Goal: Complete application form: Complete application form

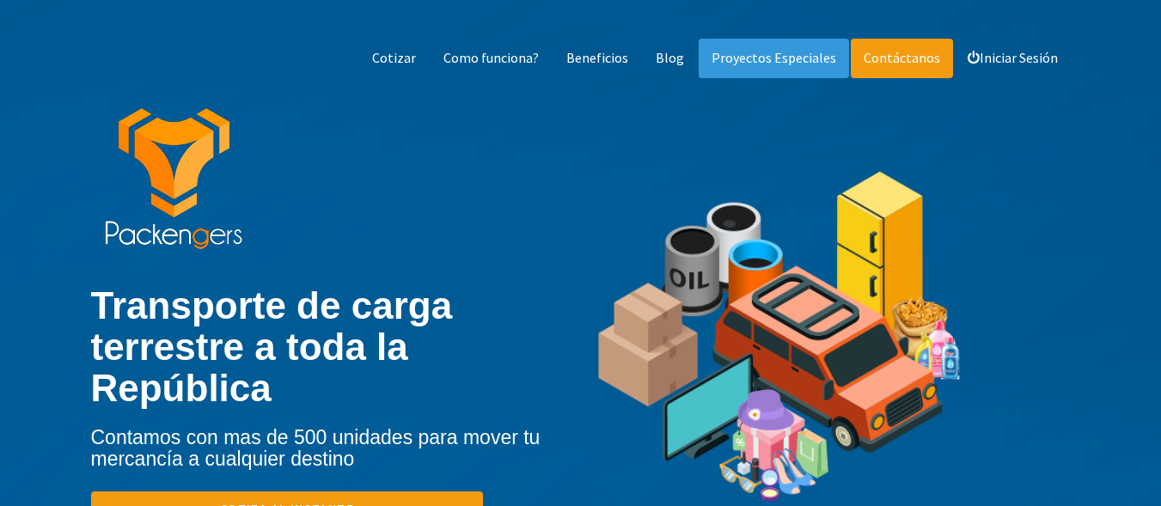
click at [908, 65] on link "Contáctanos" at bounding box center [901, 59] width 102 height 40
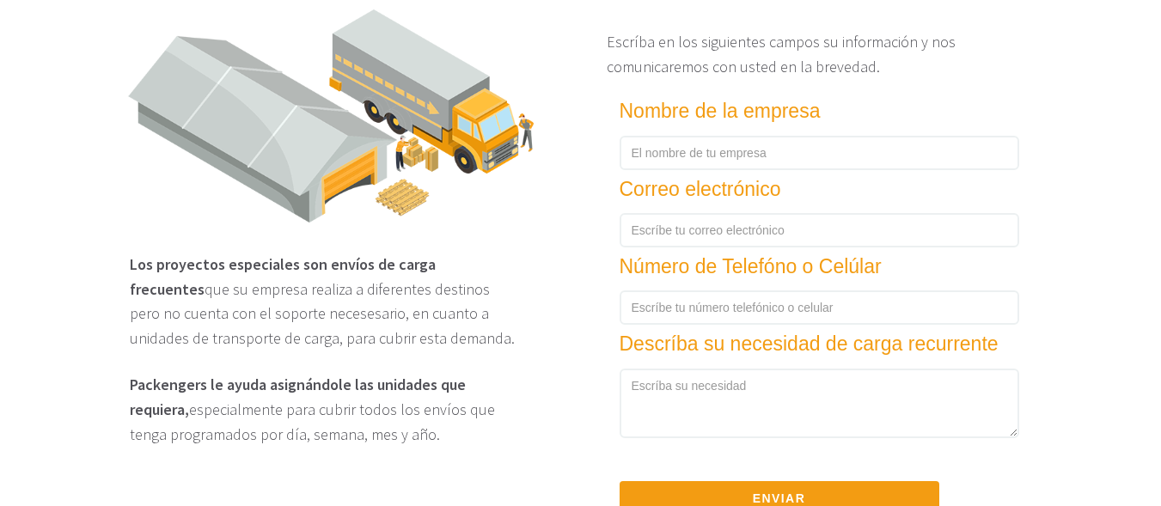
scroll to position [2577, 0]
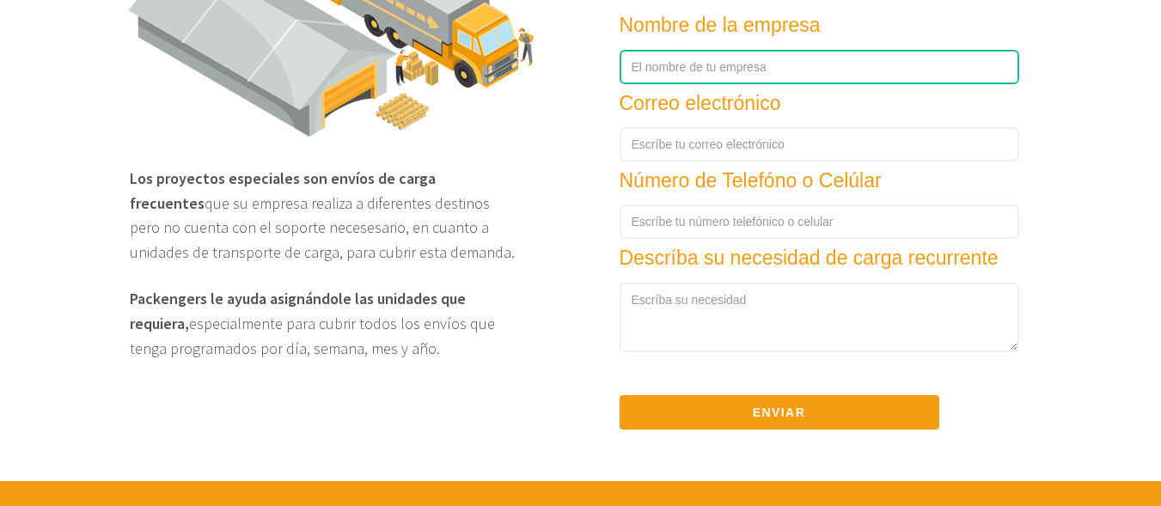
click at [667, 79] on input "text" at bounding box center [818, 67] width 399 height 34
type input "VW Camiones [PERSON_NAME]"
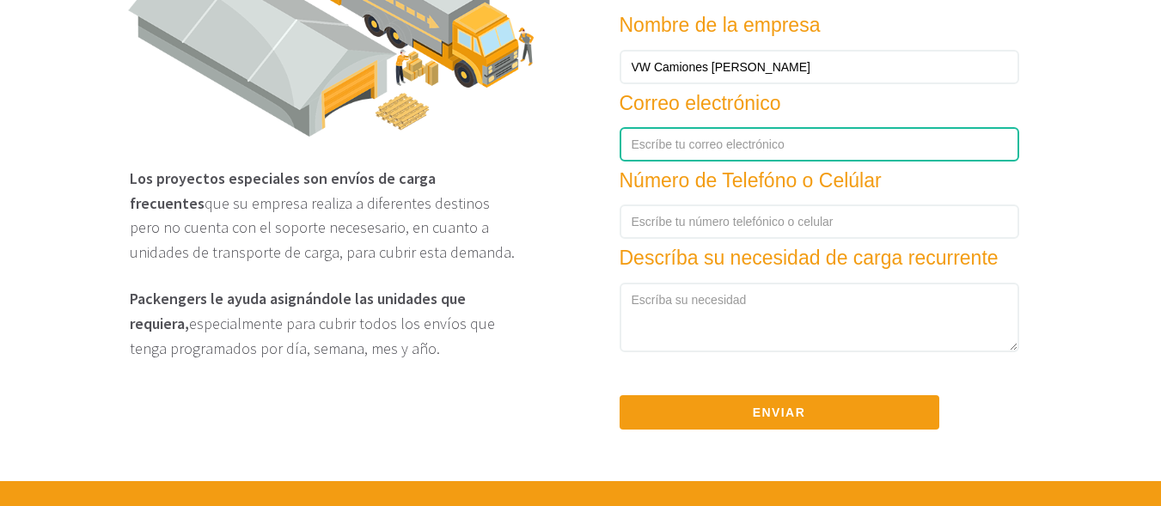
click at [655, 161] on input "text" at bounding box center [818, 144] width 399 height 34
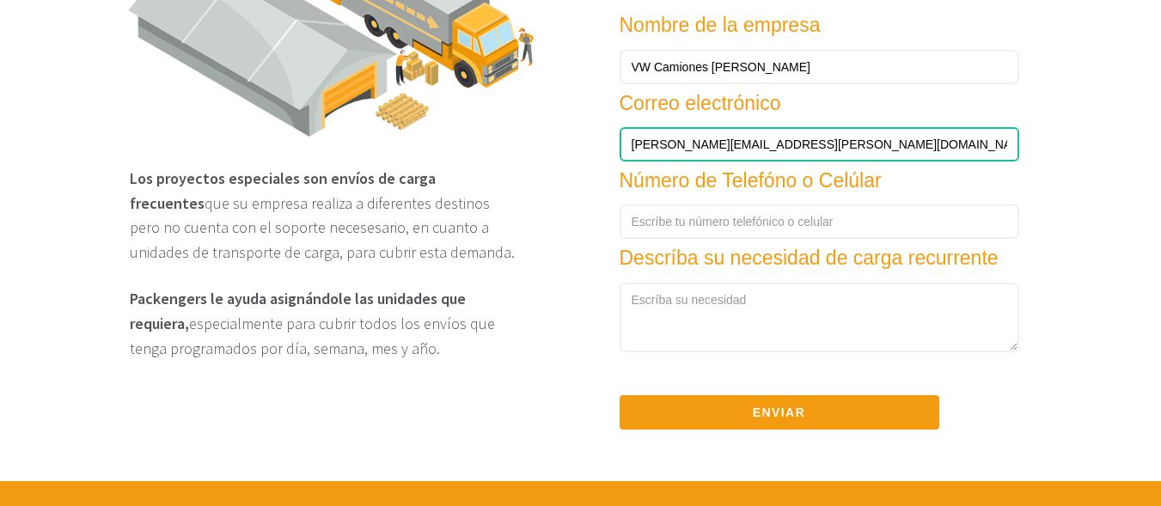
type input "[PERSON_NAME][EMAIL_ADDRESS][PERSON_NAME][DOMAIN_NAME]"
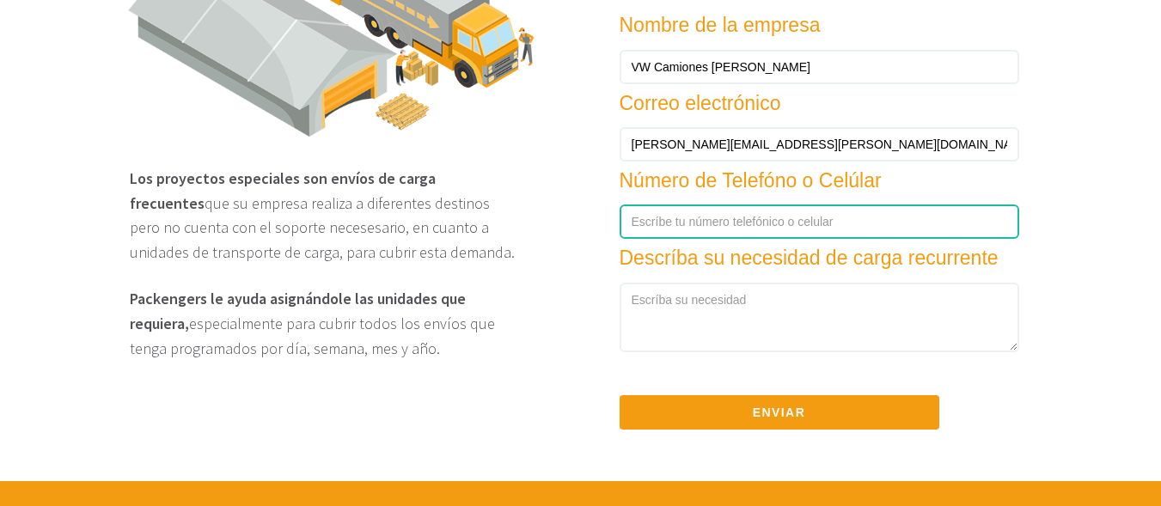
click at [665, 239] on input "number" at bounding box center [818, 221] width 399 height 34
type input "4611270558"
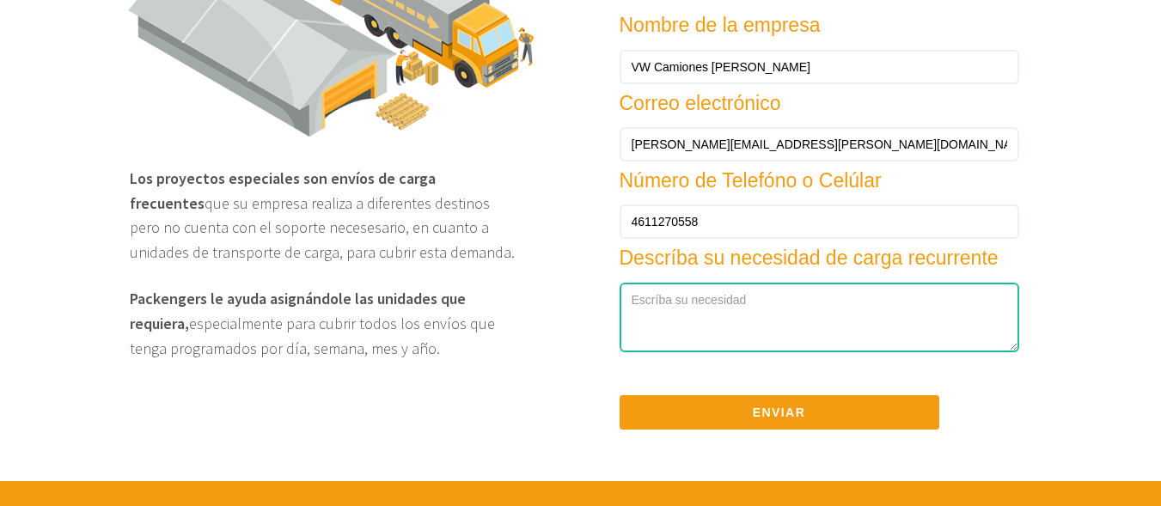
click at [670, 319] on textarea at bounding box center [818, 318] width 399 height 70
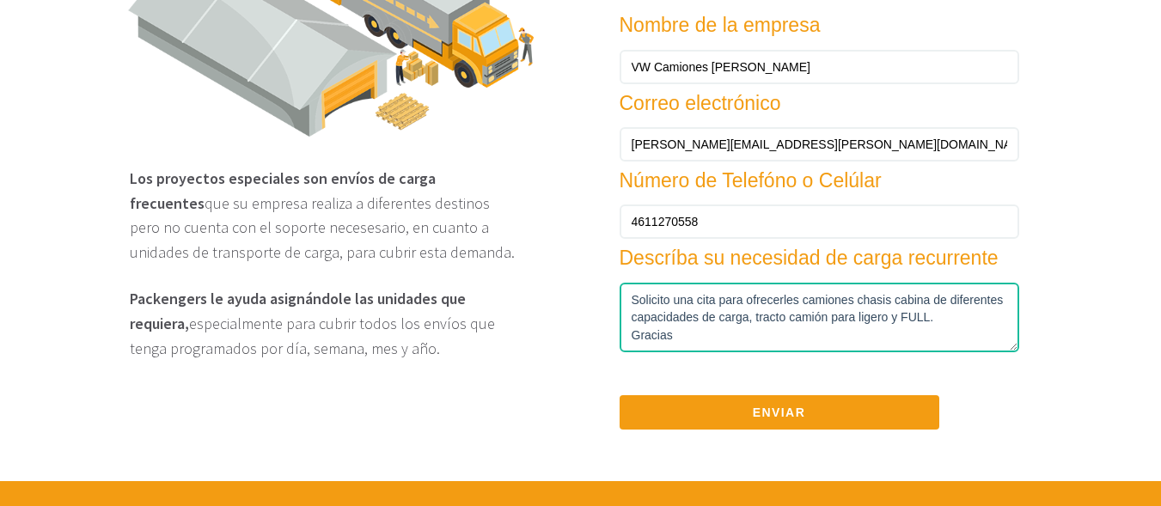
type textarea "Solicito una cita para ofrecerles camiones chasis cabina de diferentes capacida…"
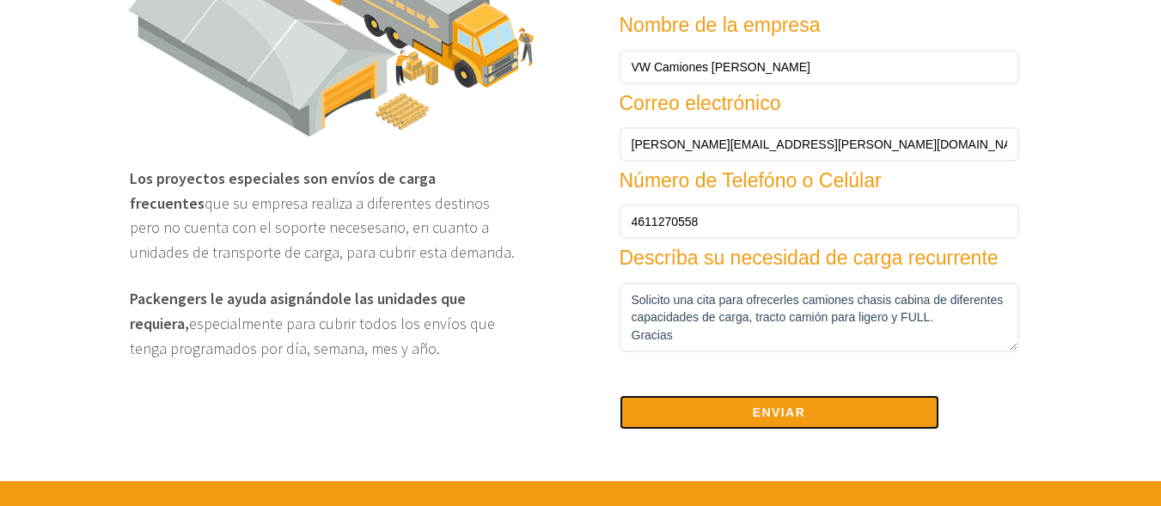
click at [775, 427] on button "Enviar" at bounding box center [779, 412] width 320 height 34
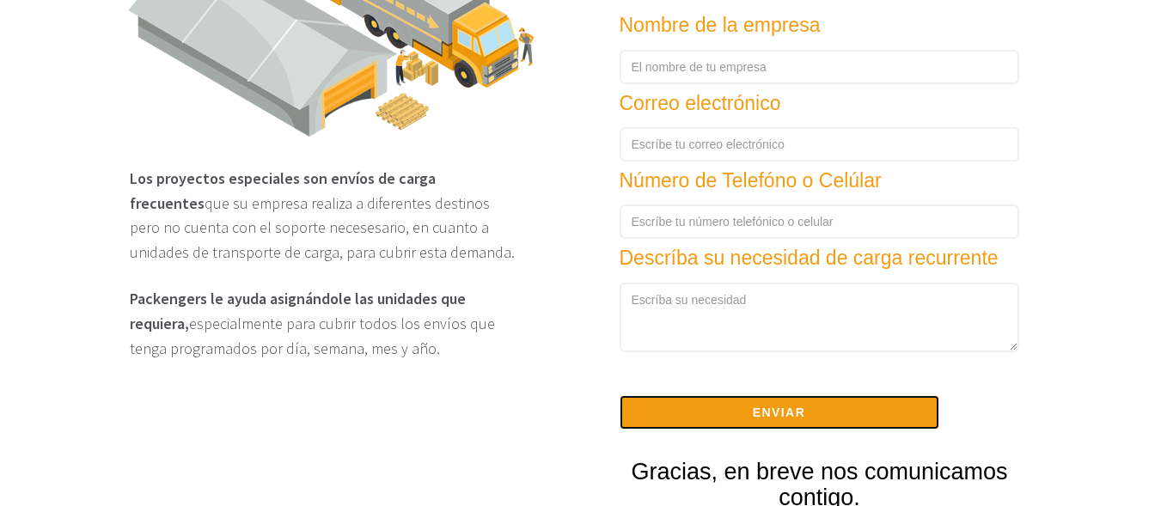
scroll to position [2749, 0]
